Goal: Obtain resource: Obtain resource

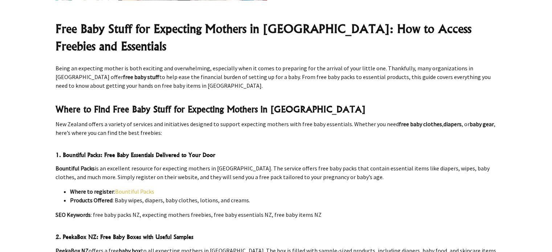
scroll to position [291, 0]
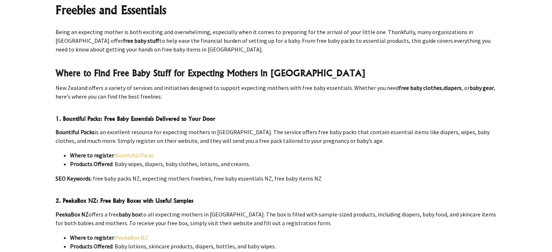
click at [135, 152] on link "Bountiful Packs" at bounding box center [134, 155] width 39 height 7
click at [130, 152] on link "Bountiful Packs" at bounding box center [134, 155] width 39 height 7
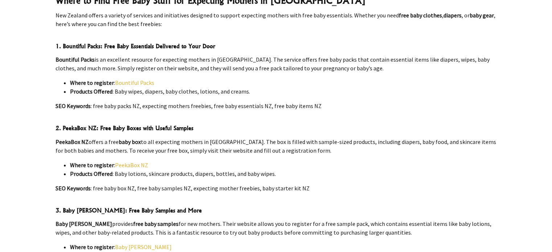
click at [129, 162] on link "PeekaBox NZ" at bounding box center [131, 165] width 33 height 7
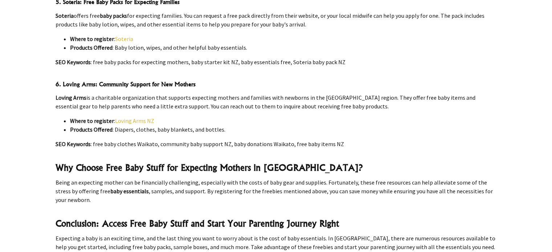
scroll to position [726, 0]
